Goal: Task Accomplishment & Management: Use online tool/utility

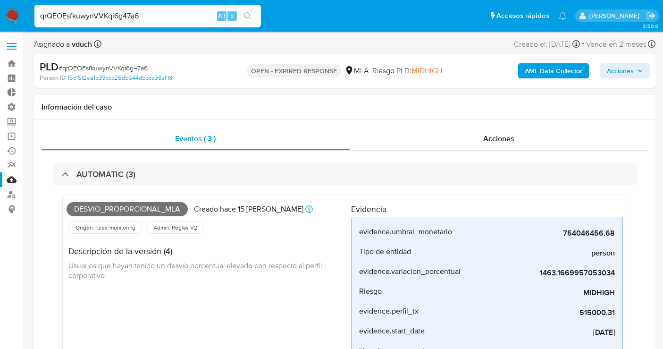
select select "10"
click at [554, 72] on b "AML Data Collector" at bounding box center [554, 70] width 58 height 15
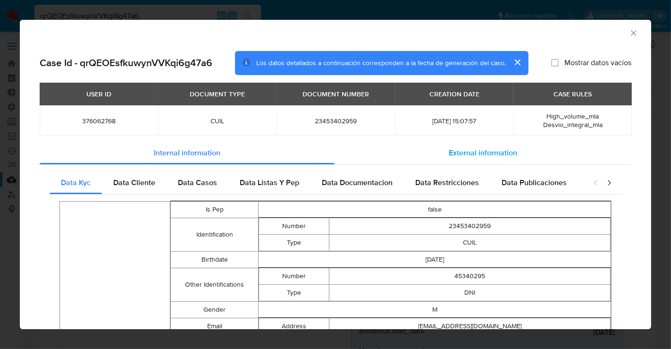
click at [502, 154] on span "External information" at bounding box center [483, 152] width 68 height 11
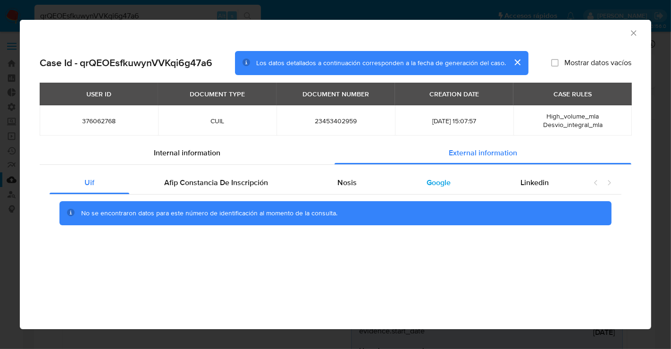
click at [427, 186] on span "Google" at bounding box center [439, 182] width 24 height 11
click at [635, 33] on icon "Cerrar ventana" at bounding box center [633, 32] width 9 height 9
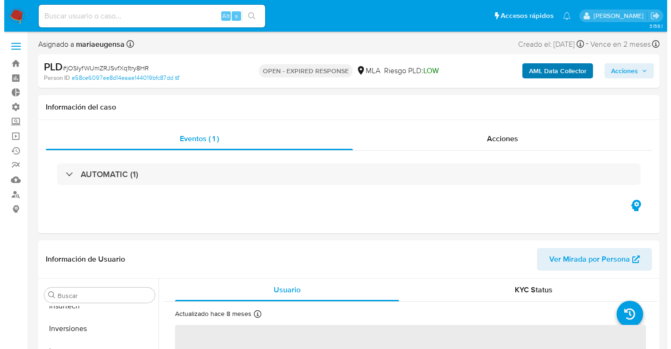
scroll to position [444, 0]
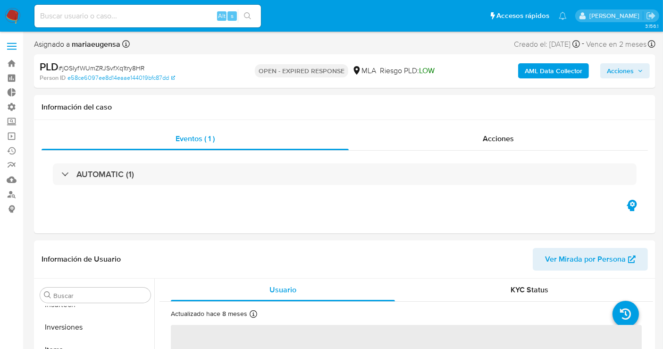
click at [557, 73] on b "AML Data Collector" at bounding box center [554, 70] width 58 height 15
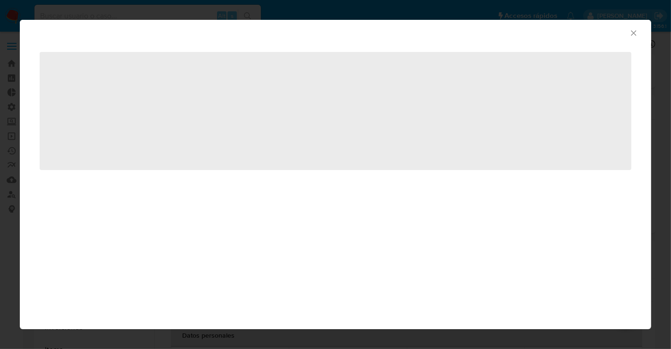
select select "10"
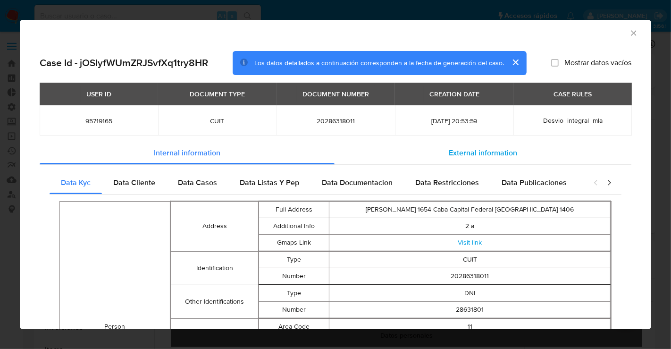
click at [477, 148] on span "External information" at bounding box center [483, 152] width 68 height 11
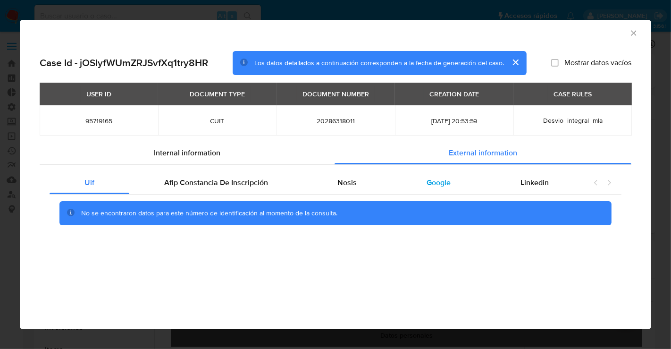
click at [429, 186] on span "Google" at bounding box center [439, 182] width 24 height 11
